Goal: Information Seeking & Learning: Learn about a topic

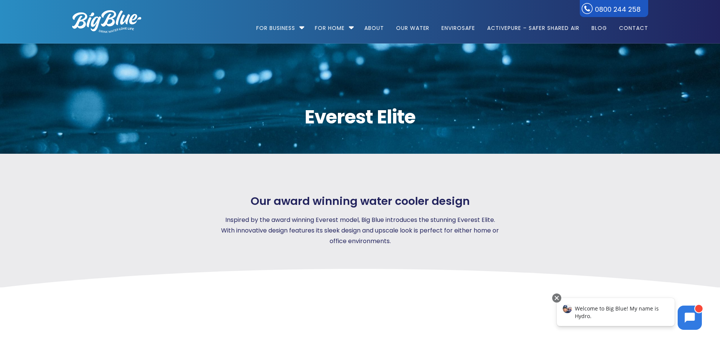
click at [544, 199] on div at bounding box center [574, 220] width 147 height 52
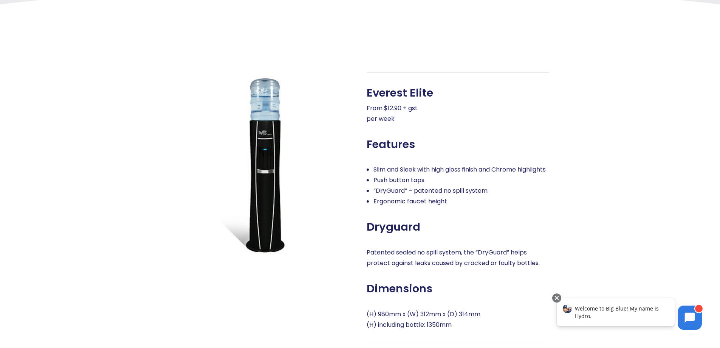
scroll to position [265, 0]
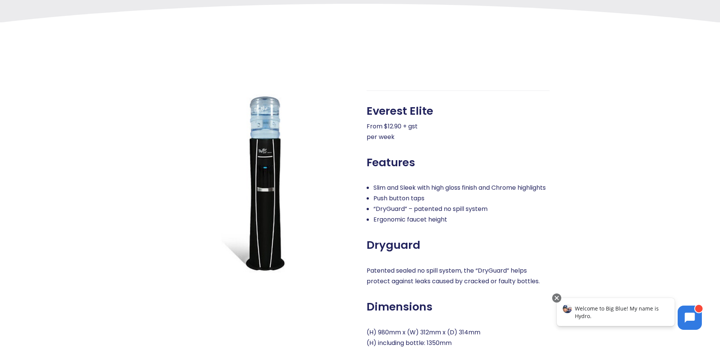
click at [448, 183] on li "Slim and Sleek with high gloss finish and Chrome highlights" at bounding box center [462, 187] width 176 height 11
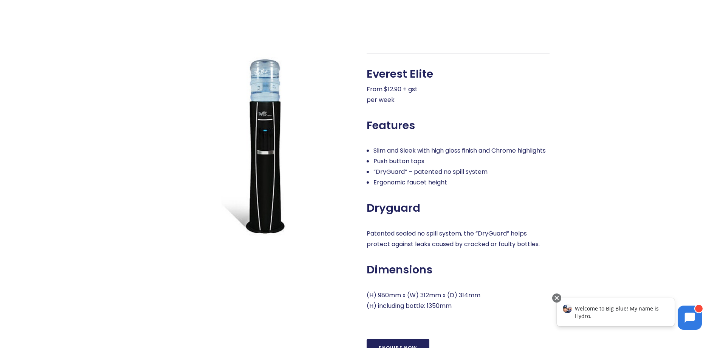
scroll to position [303, 0]
click at [510, 136] on div "Everest Elite From $12.90 + gst per week Features Slim and Sleek with high glos…" at bounding box center [458, 204] width 183 height 303
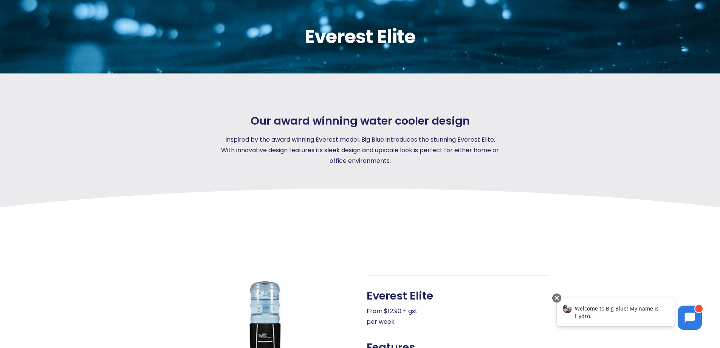
scroll to position [0, 0]
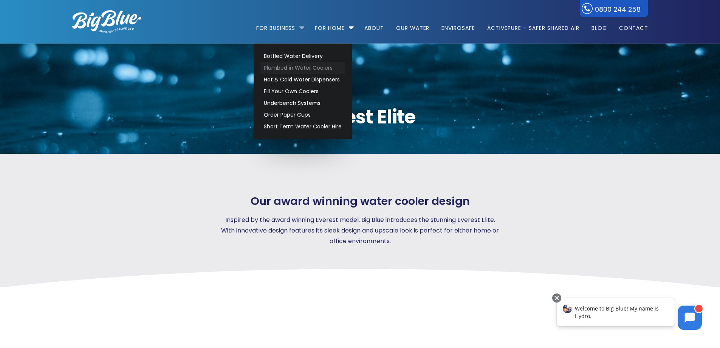
click at [300, 67] on link "Plumbed in Water Coolers" at bounding box center [303, 68] width 85 height 12
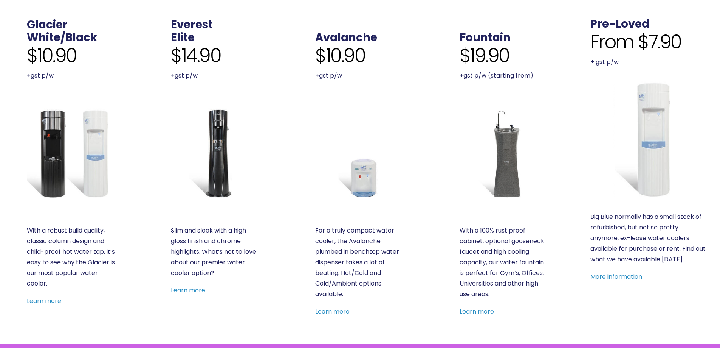
scroll to position [227, 0]
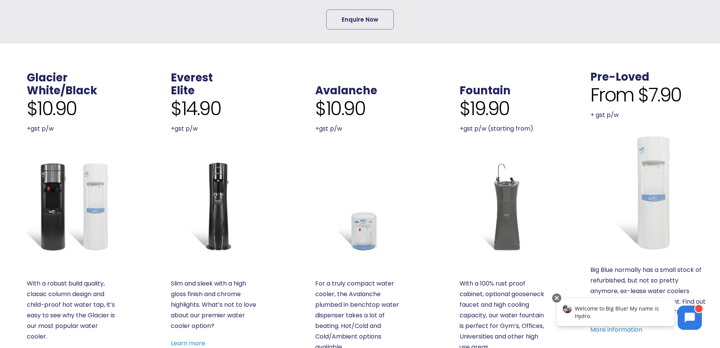
click at [222, 188] on img at bounding box center [216, 206] width 90 height 90
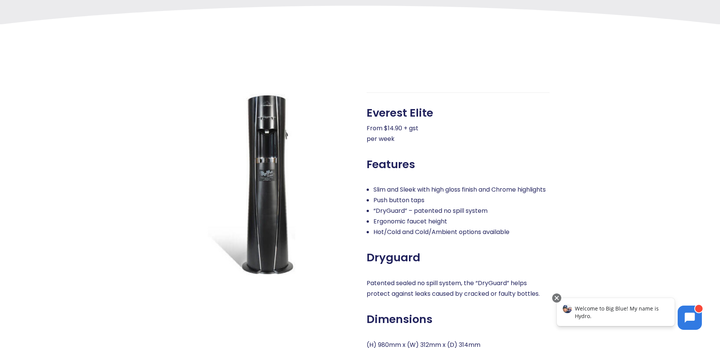
scroll to position [265, 0]
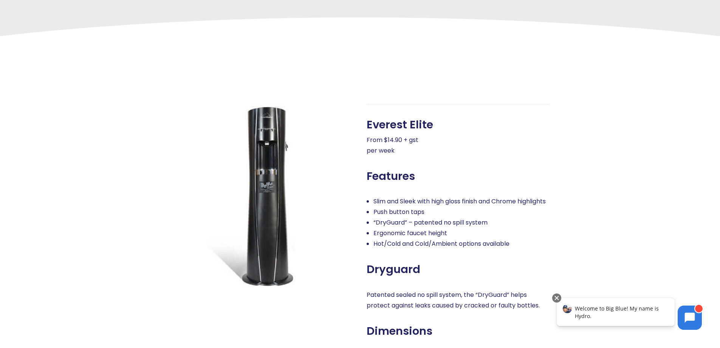
click at [574, 96] on div "Everest Elite From $14.90 + gst per week Features Slim and Sleek with high glos…" at bounding box center [361, 247] width 604 height 423
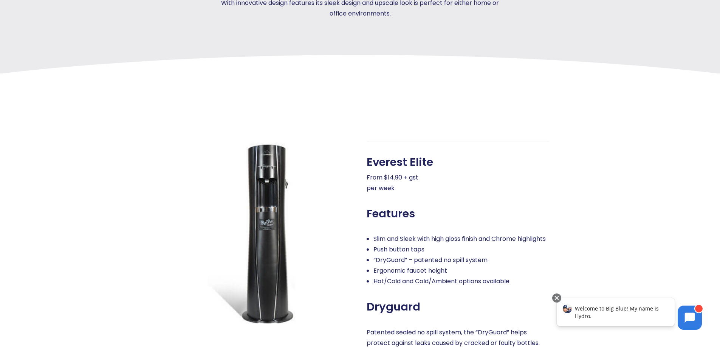
scroll to position [227, 0]
